Goal: Task Accomplishment & Management: Use online tool/utility

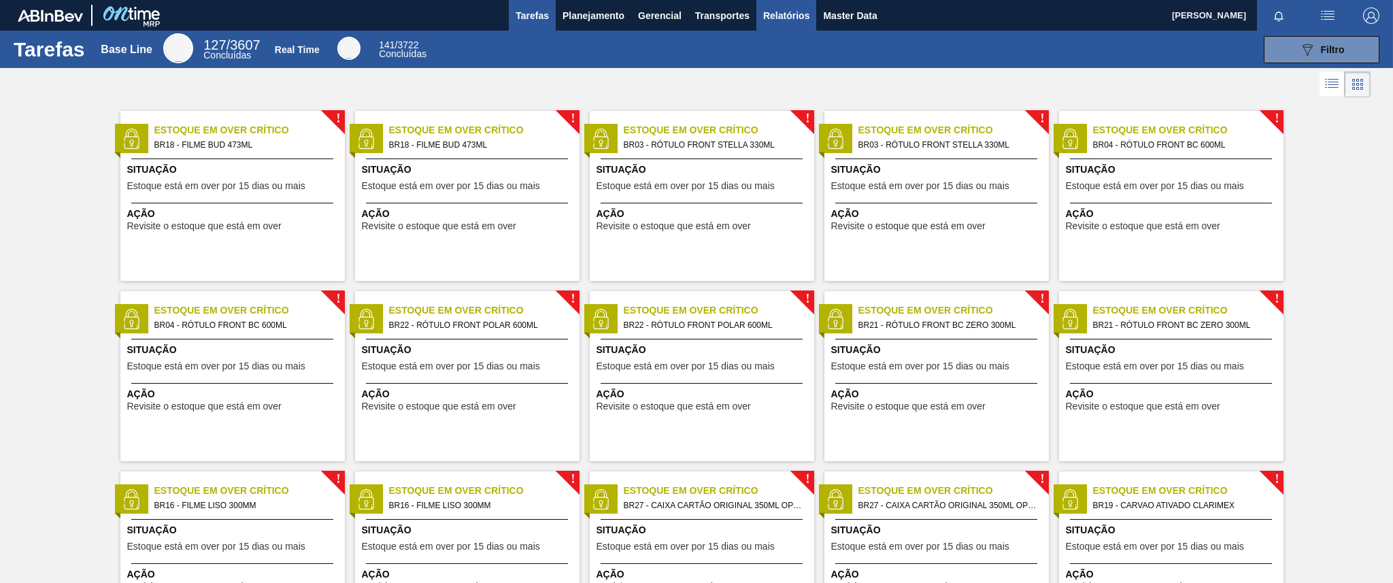
click at [780, 16] on span "Relatórios" at bounding box center [786, 15] width 46 height 16
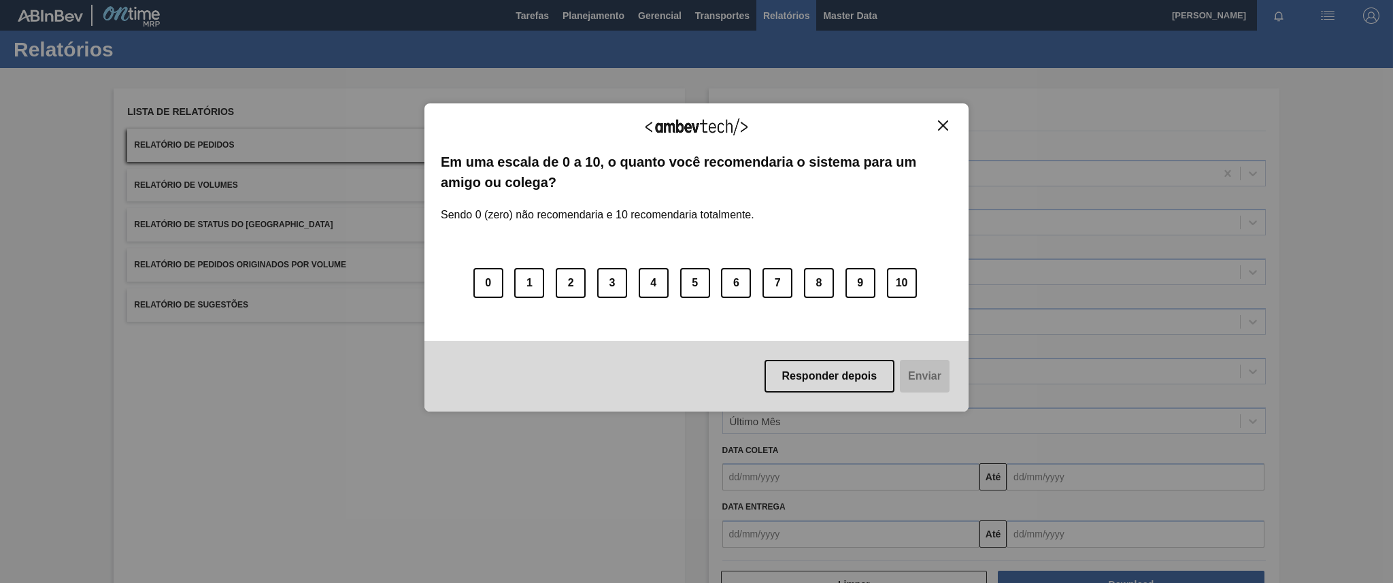
click at [942, 125] on img "Close" at bounding box center [943, 125] width 10 height 10
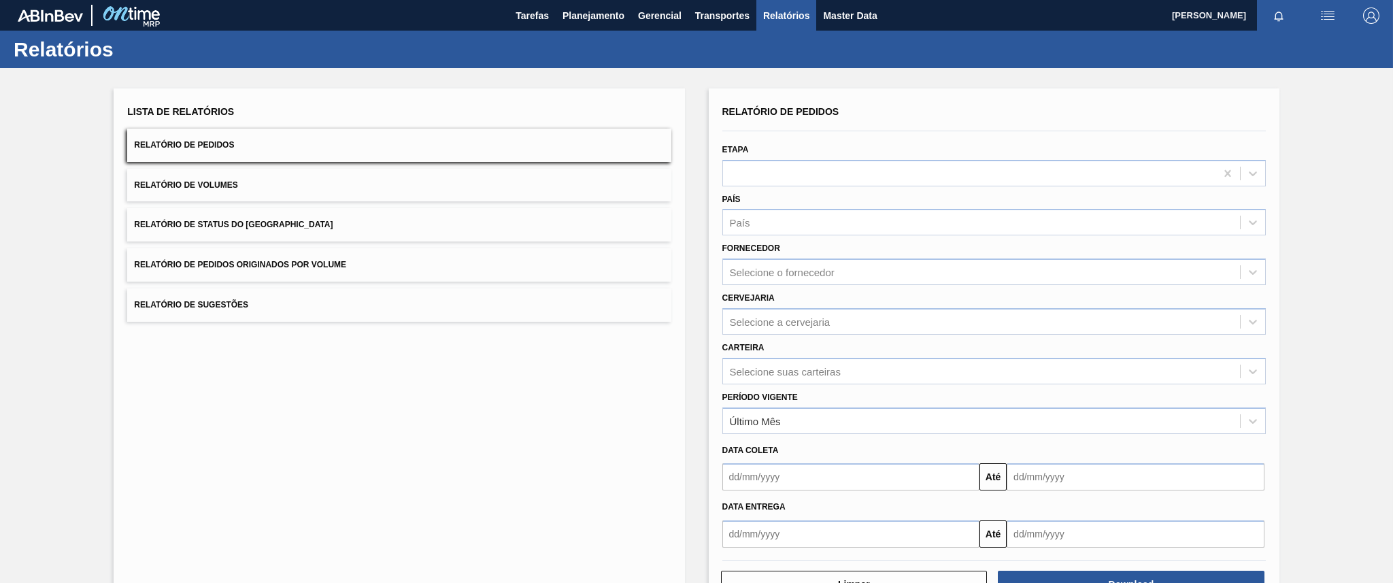
click at [530, 258] on button "Relatório de Pedidos Originados por Volume" at bounding box center [398, 264] width 543 height 33
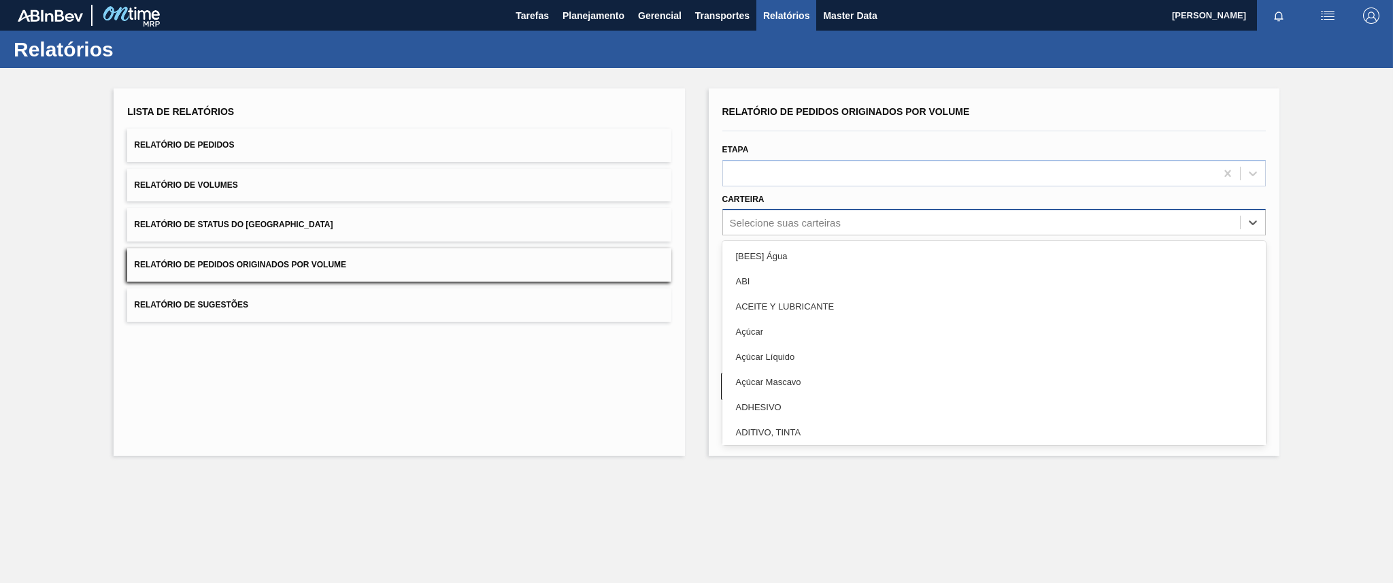
click at [857, 221] on div "Selecione suas carteiras" at bounding box center [981, 223] width 517 height 20
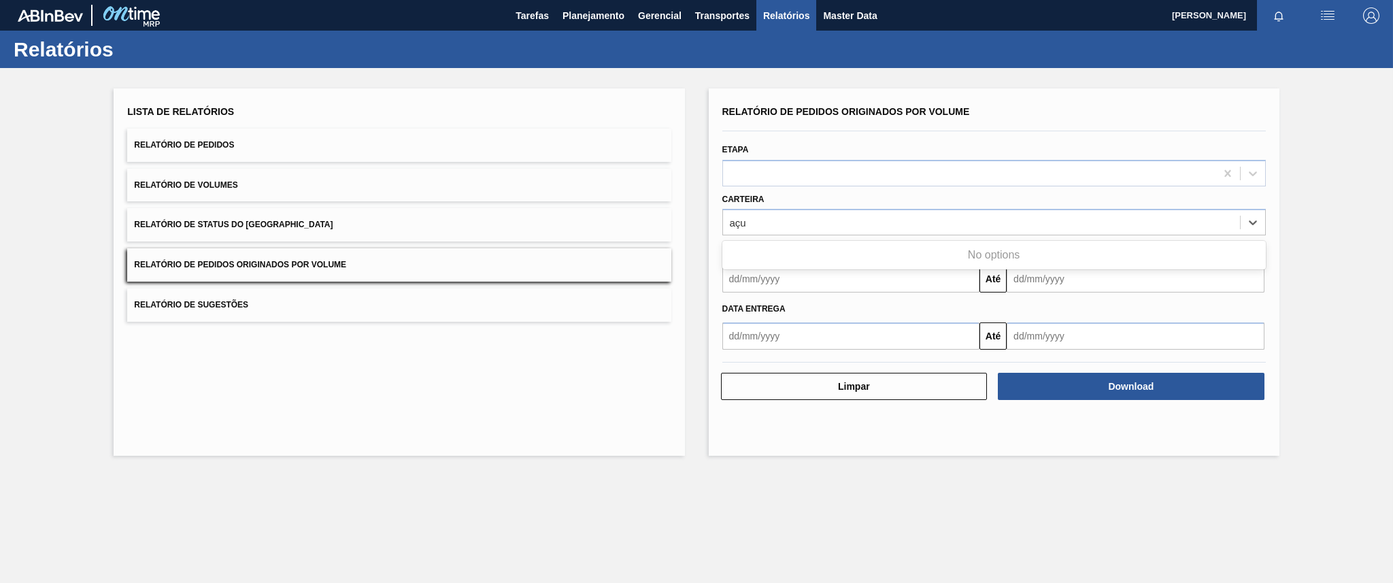
type input "aç"
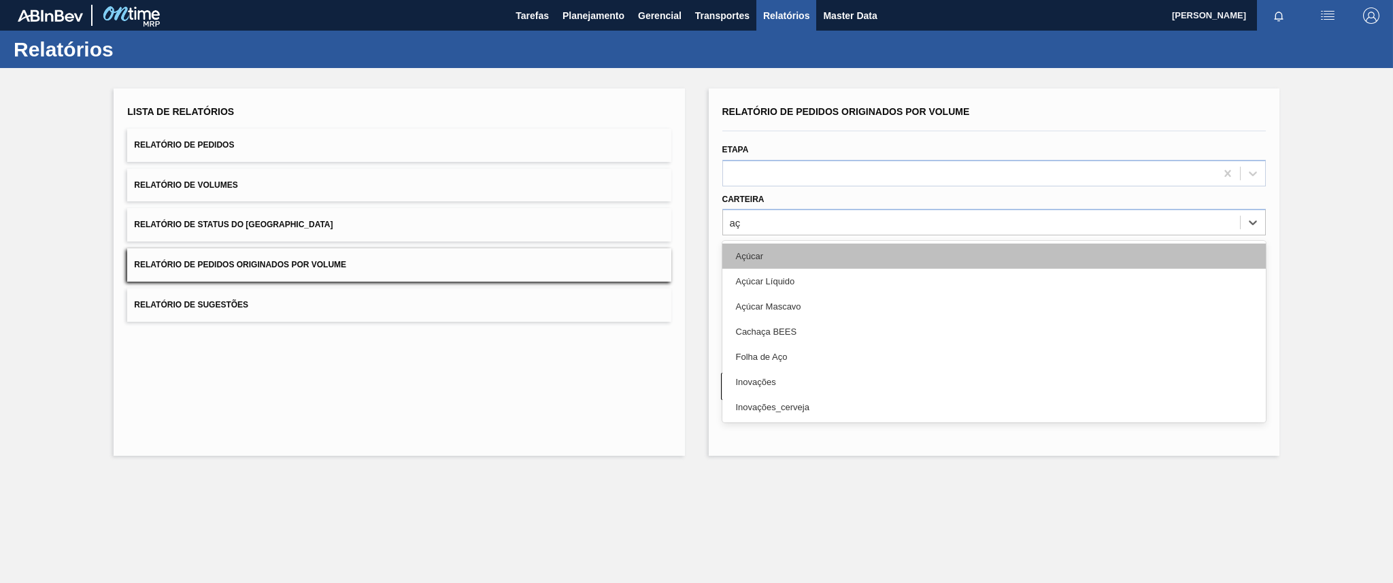
click at [791, 253] on div "Açúcar" at bounding box center [993, 255] width 543 height 25
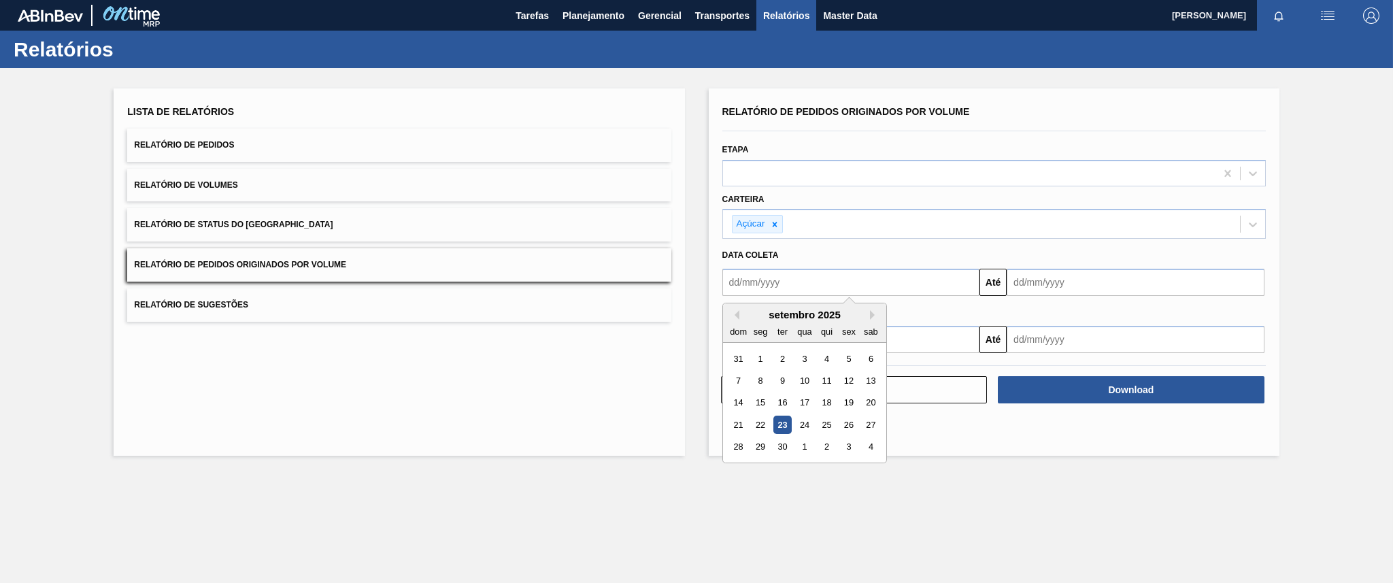
click at [809, 287] on input "text" at bounding box center [851, 282] width 258 height 27
click at [732, 311] on button "Previous Month" at bounding box center [735, 315] width 10 height 10
click at [740, 422] on div "17" at bounding box center [738, 424] width 18 height 18
type input "[DATE]"
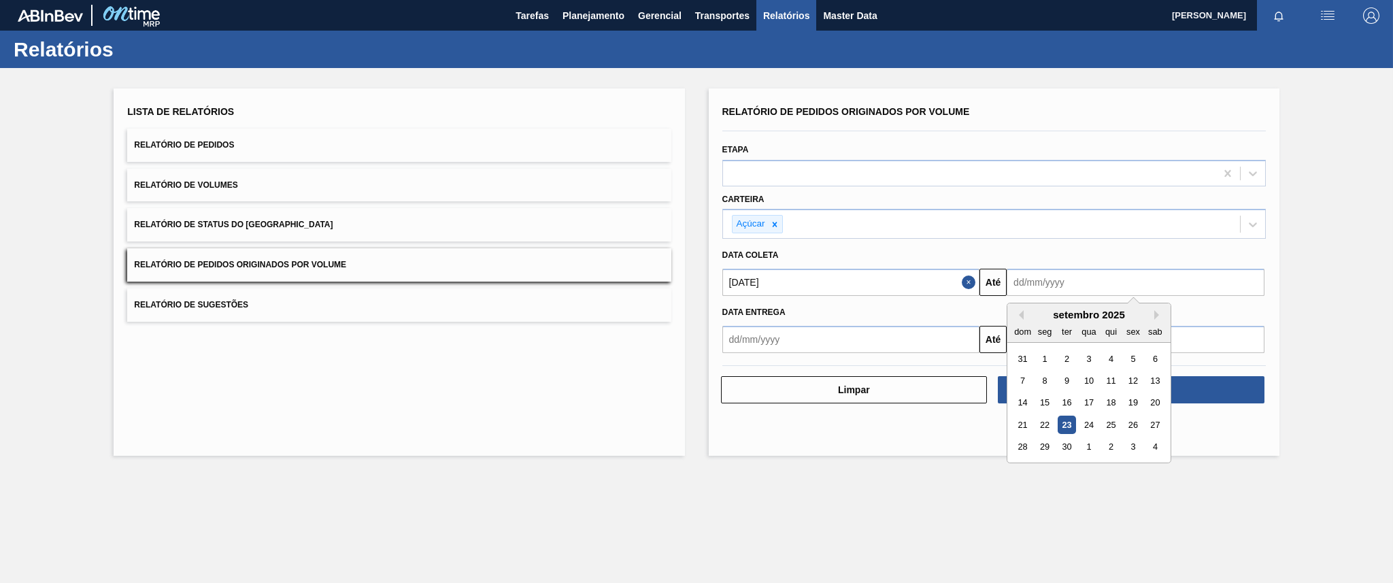
click at [1053, 291] on input "text" at bounding box center [1135, 282] width 258 height 27
click at [1067, 426] on div "23" at bounding box center [1066, 424] width 18 height 18
type input "[DATE]"
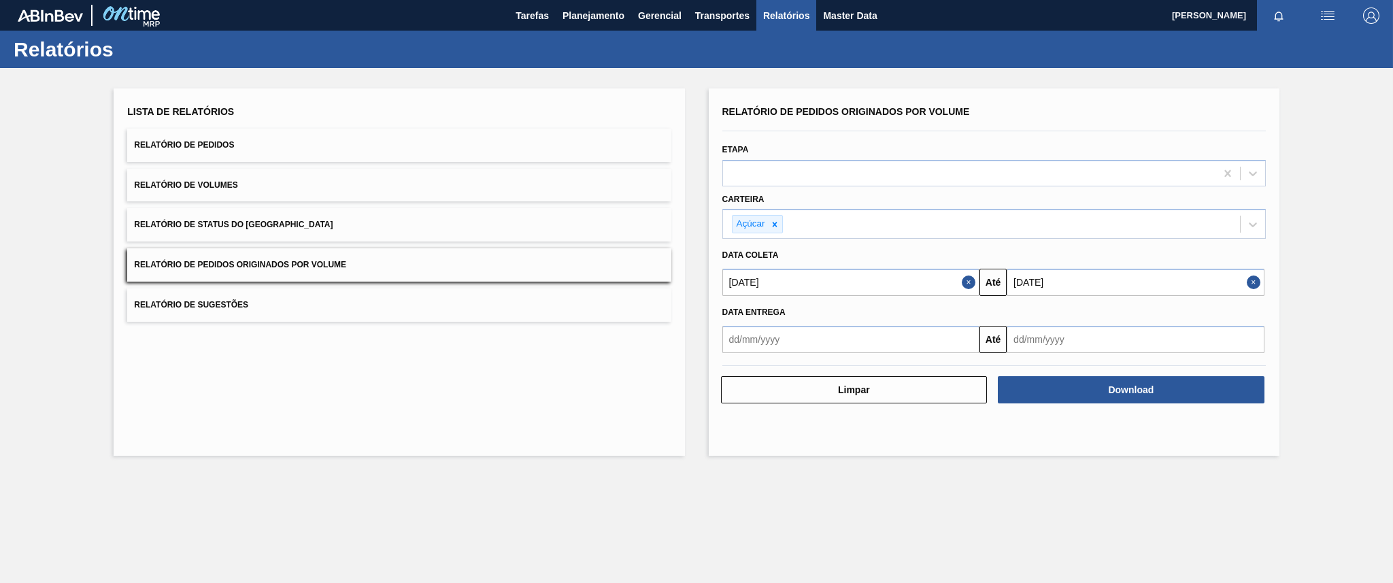
click at [78, 473] on main "Tarefas Planejamento Gerencial Transportes Relatórios Master Data [PERSON_NAME]…" at bounding box center [696, 291] width 1393 height 583
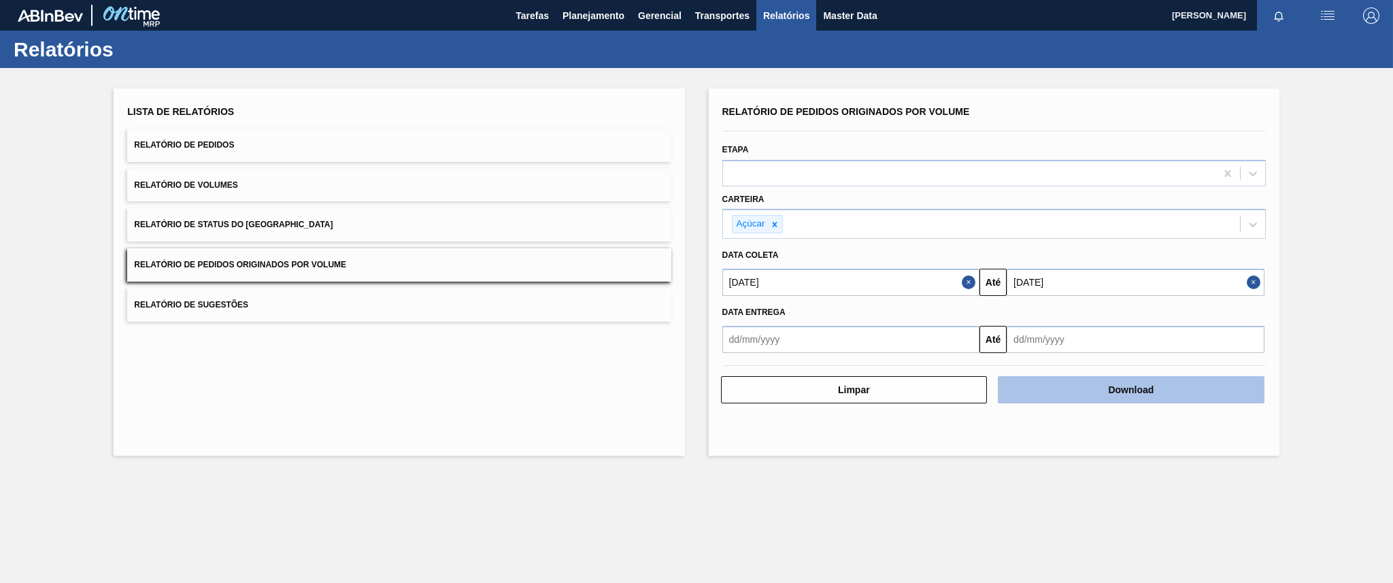
click at [1182, 392] on button "Download" at bounding box center [1130, 389] width 267 height 27
